Goal: Use online tool/utility: Utilize a website feature to perform a specific function

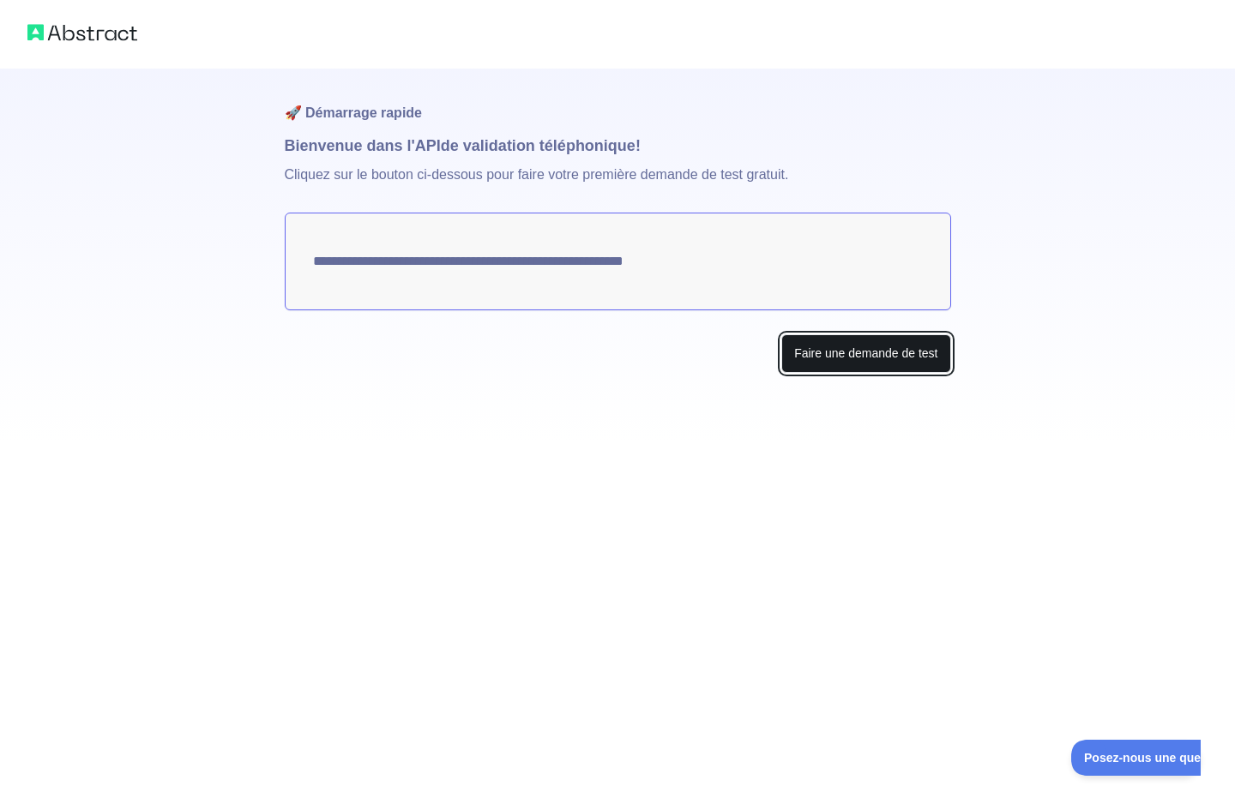
click at [823, 354] on font "Faire une demande de test" at bounding box center [865, 353] width 143 height 14
click at [841, 341] on button "Faire une demande de test" at bounding box center [865, 353] width 169 height 39
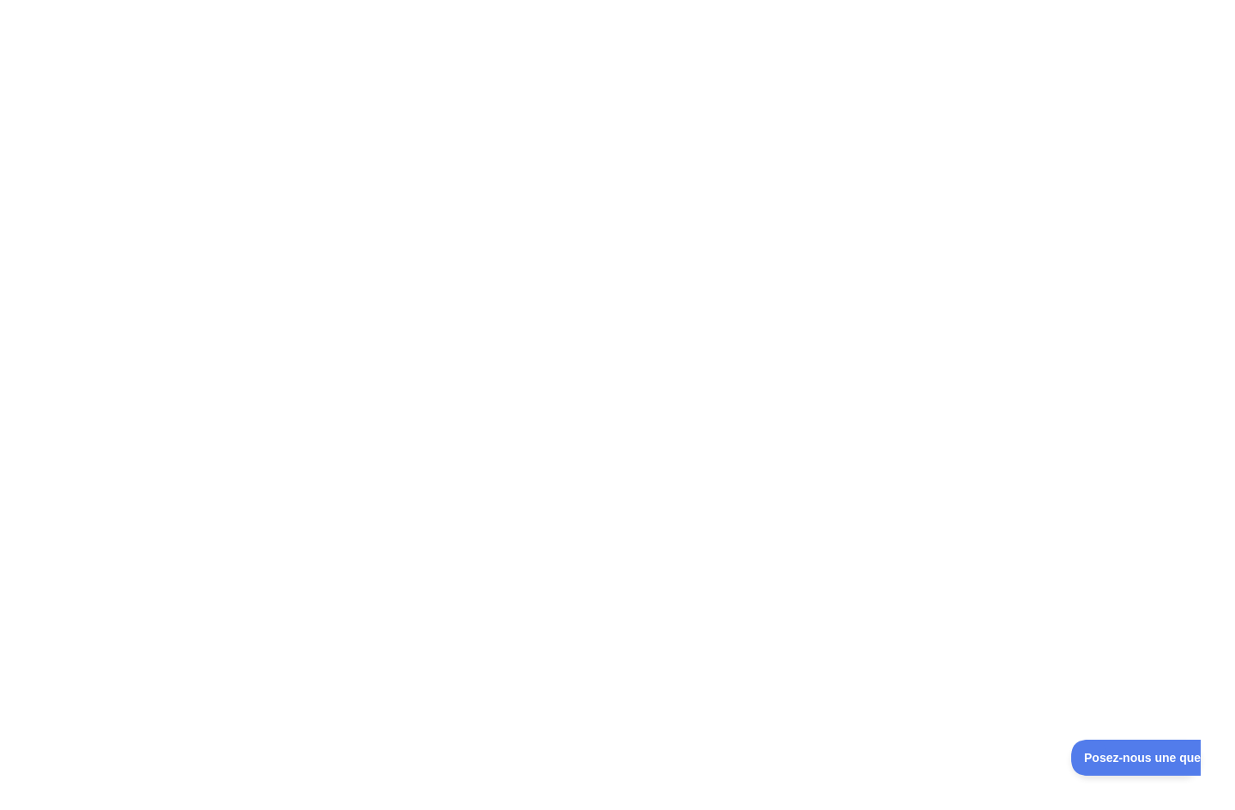
click at [823, 672] on div at bounding box center [617, 405] width 1235 height 810
drag, startPoint x: 581, startPoint y: 403, endPoint x: 563, endPoint y: 362, distance: 44.9
click at [580, 400] on div at bounding box center [617, 405] width 1235 height 810
drag, startPoint x: 548, startPoint y: 267, endPoint x: 537, endPoint y: 291, distance: 26.5
drag, startPoint x: 537, startPoint y: 291, endPoint x: 379, endPoint y: 364, distance: 173.8
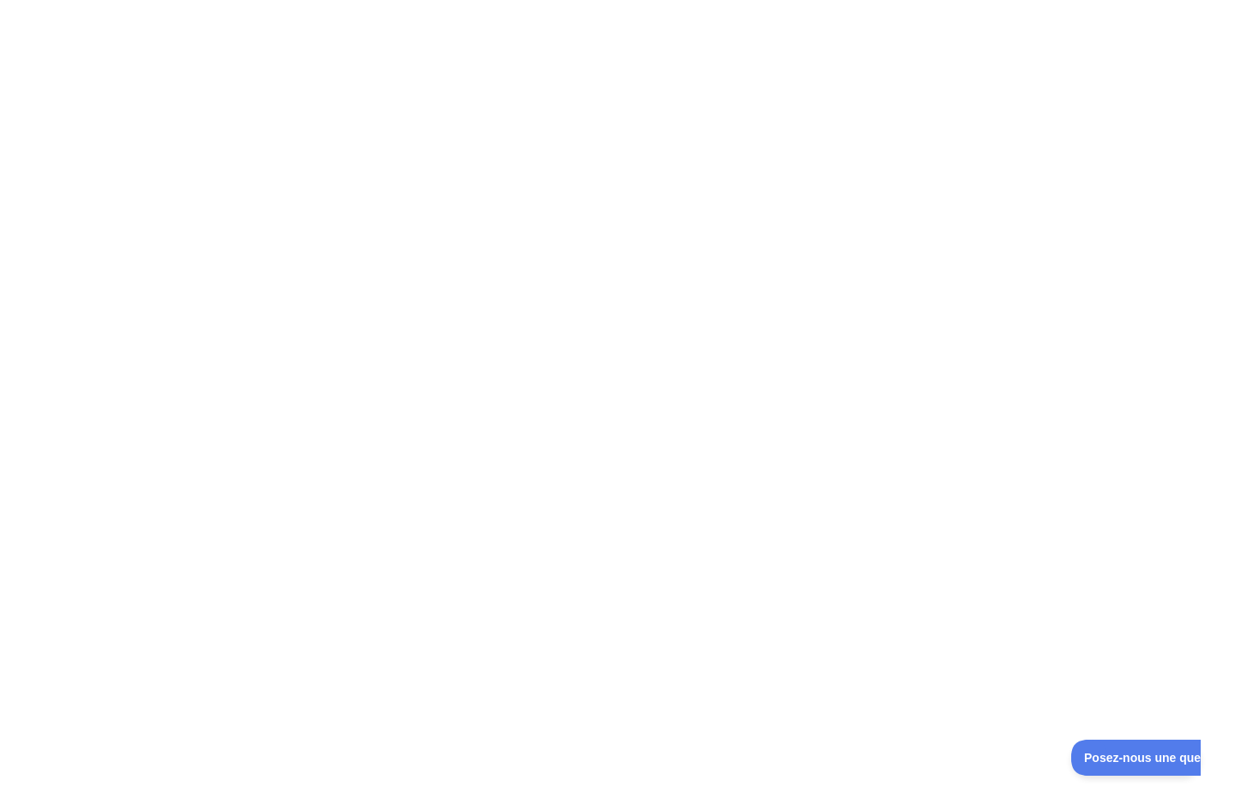
click at [364, 350] on div at bounding box center [617, 405] width 1235 height 810
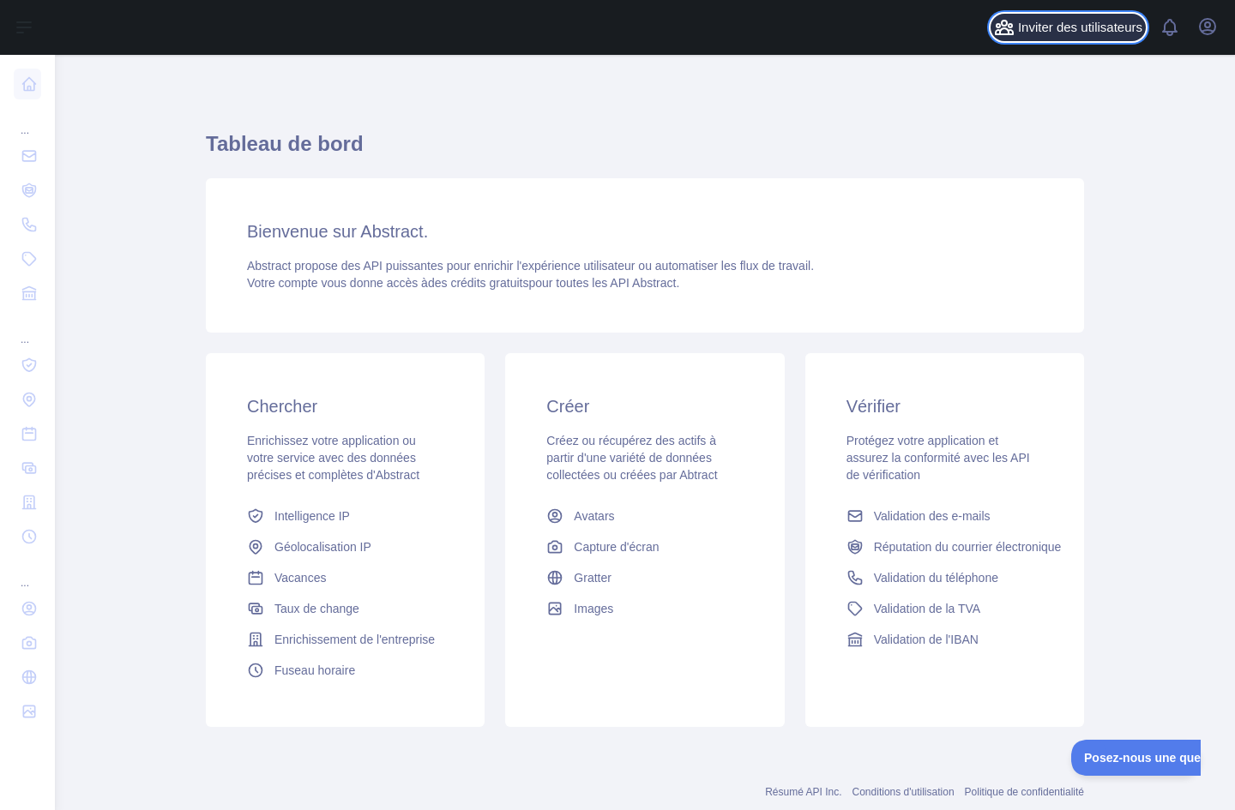
click at [1076, 30] on font "Inviter des utilisateurs" at bounding box center [1080, 27] width 124 height 15
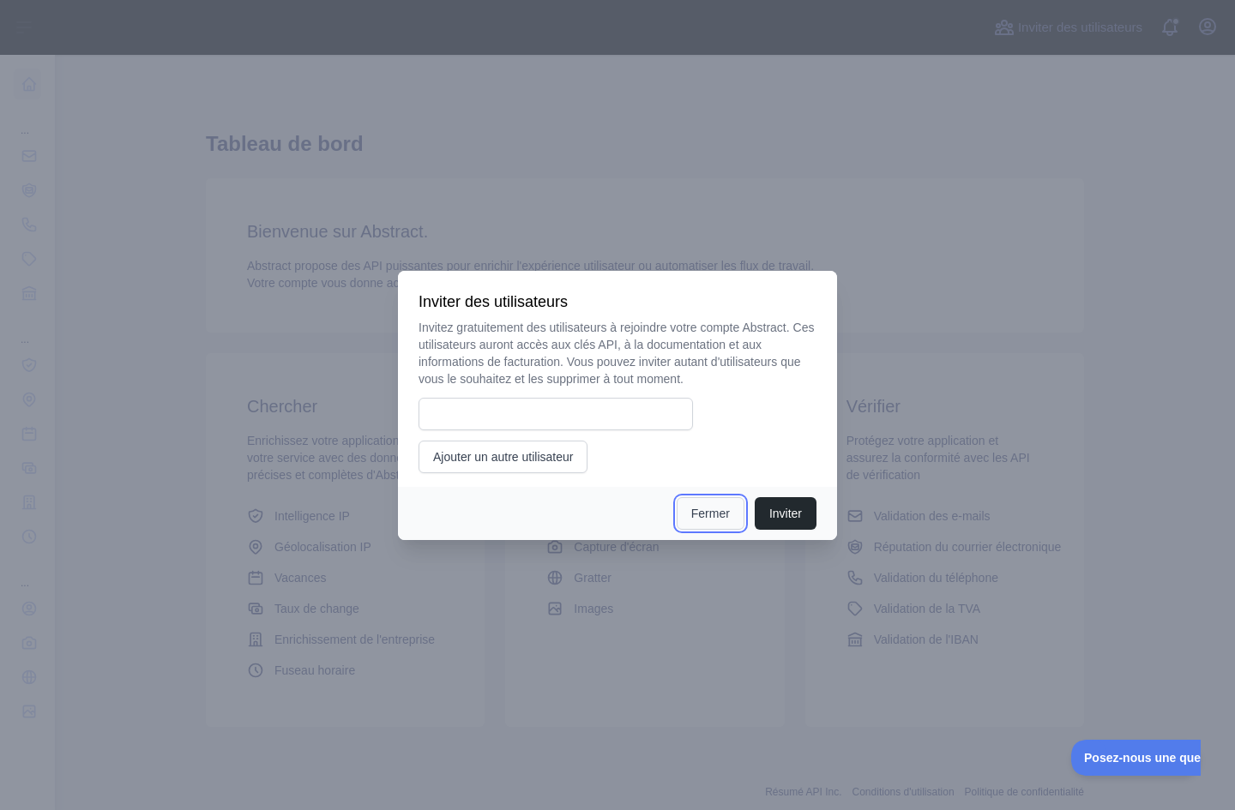
click at [735, 516] on button "Fermer" at bounding box center [711, 513] width 68 height 33
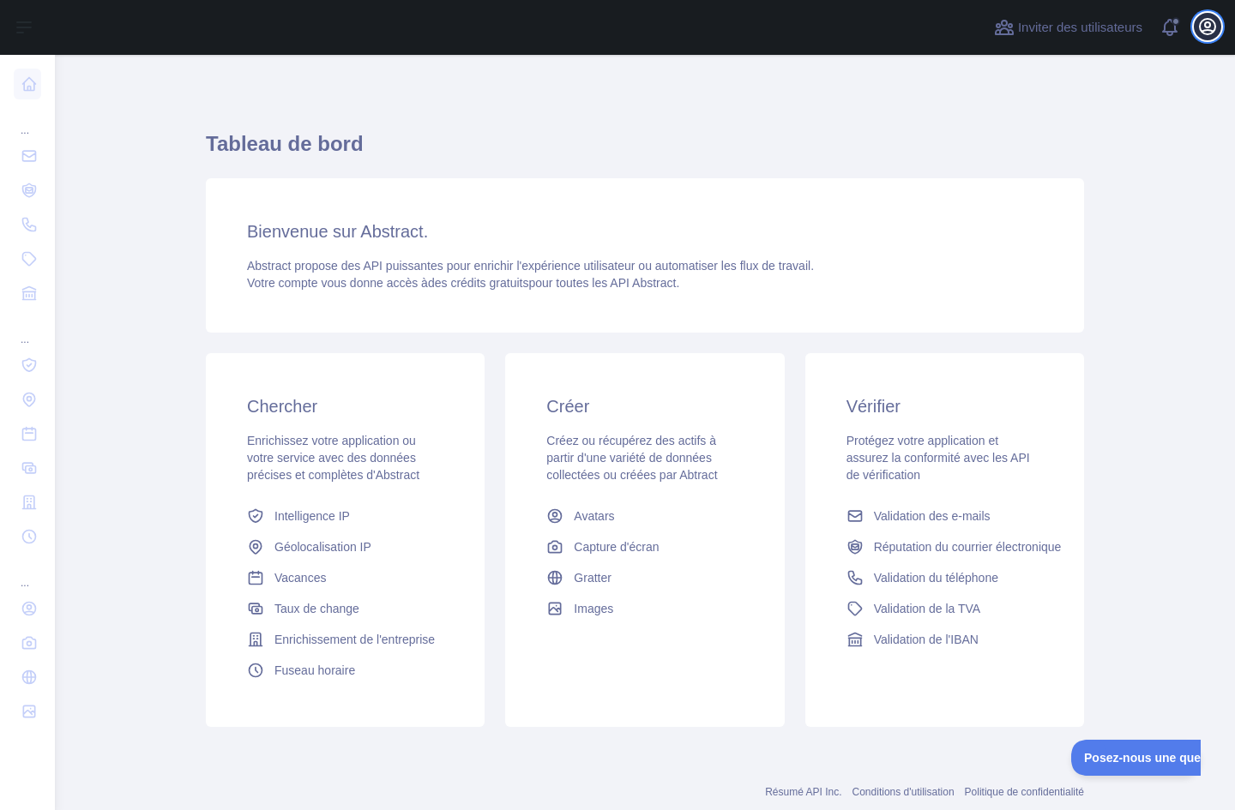
click at [1200, 27] on icon "button" at bounding box center [1207, 26] width 15 height 15
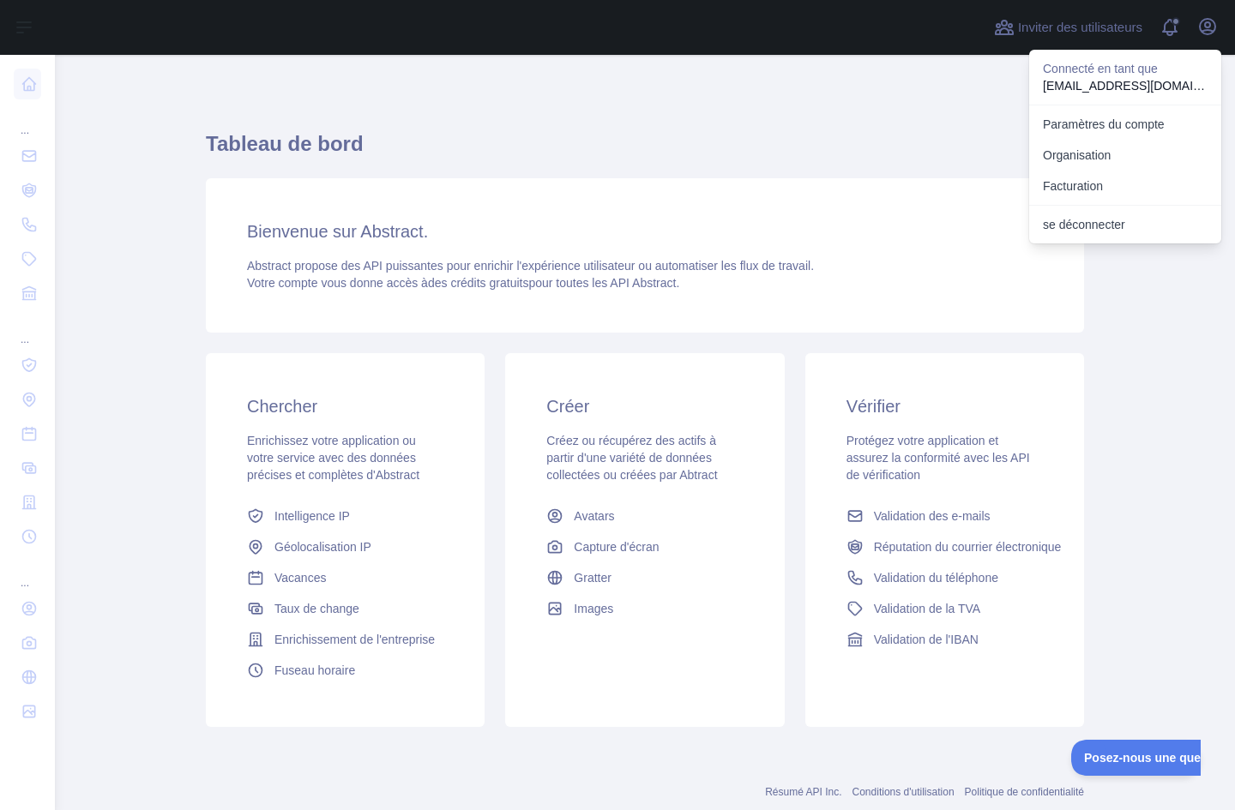
click at [907, 100] on div "Tableau de bord Bienvenue sur Abstract. Abstract propose des API puissantes pou…" at bounding box center [645, 423] width 878 height 655
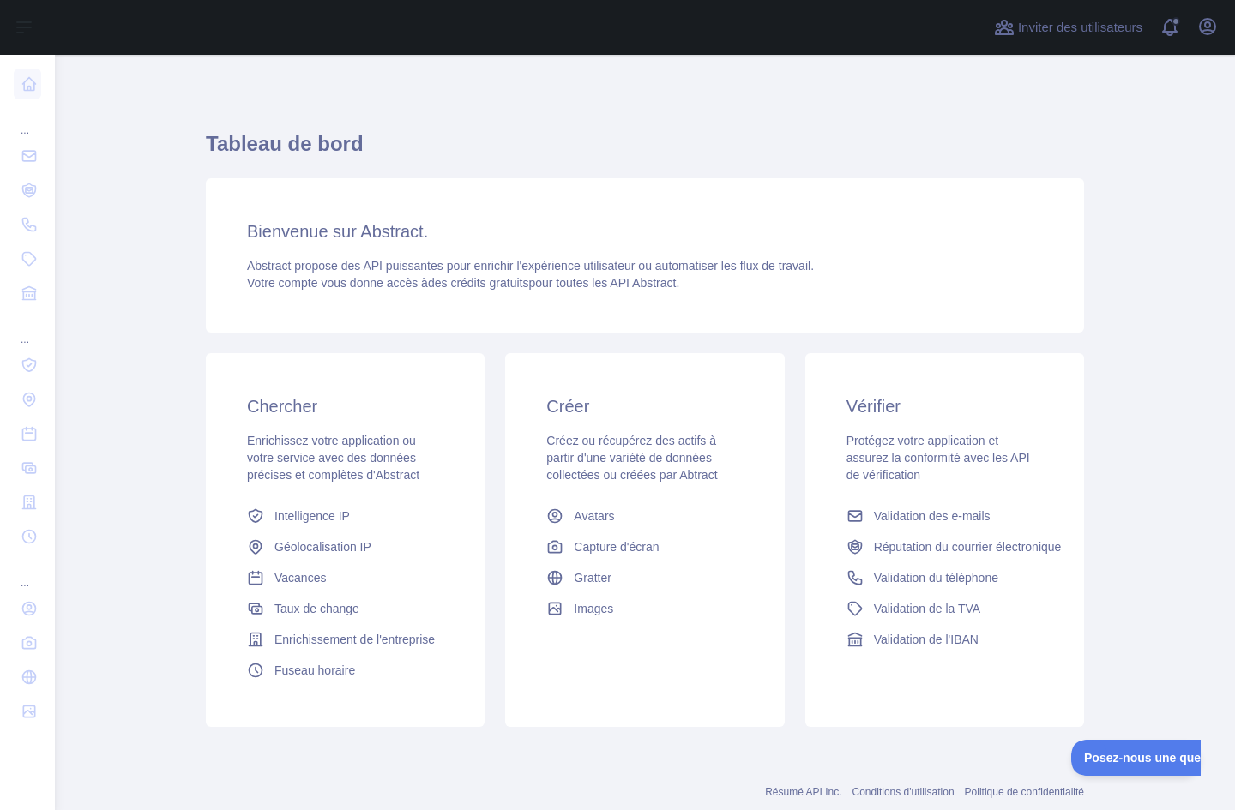
click at [335, 544] on font "Géolocalisation IP" at bounding box center [322, 547] width 97 height 14
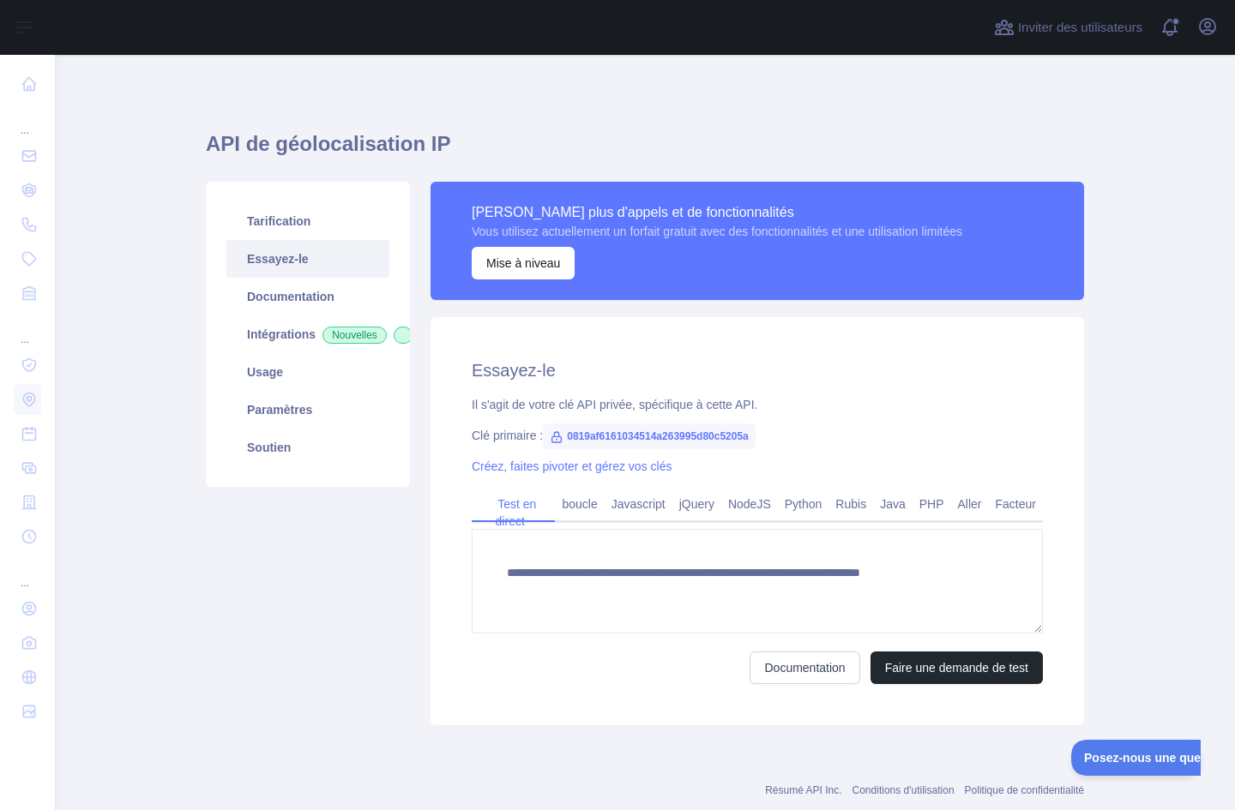
type textarea "**********"
drag, startPoint x: 559, startPoint y: 431, endPoint x: 749, endPoint y: 432, distance: 189.5
click at [749, 432] on span "0819af6161034514a263995d80c5205a" at bounding box center [649, 437] width 213 height 26
copy font "0819af6161034514a263995d80c5205a"
